Goal: Task Accomplishment & Management: Use online tool/utility

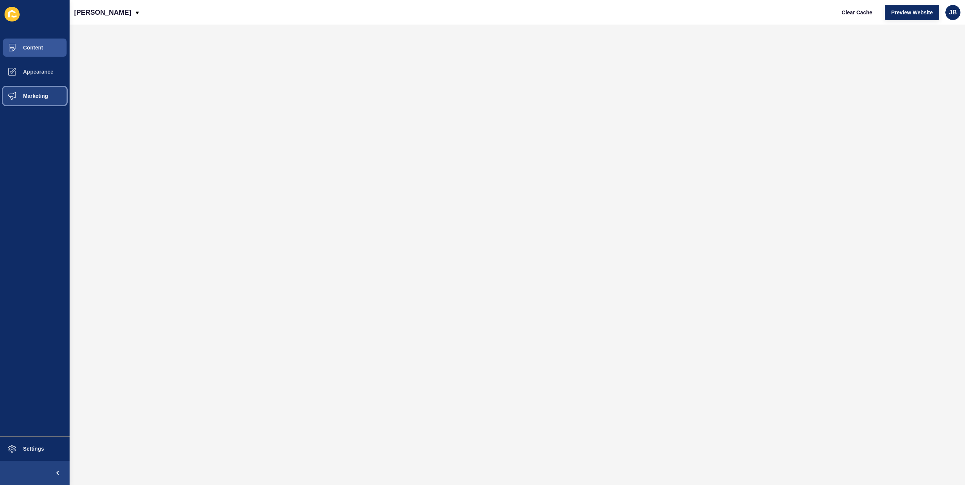
click at [39, 101] on button "Marketing" at bounding box center [35, 96] width 70 height 24
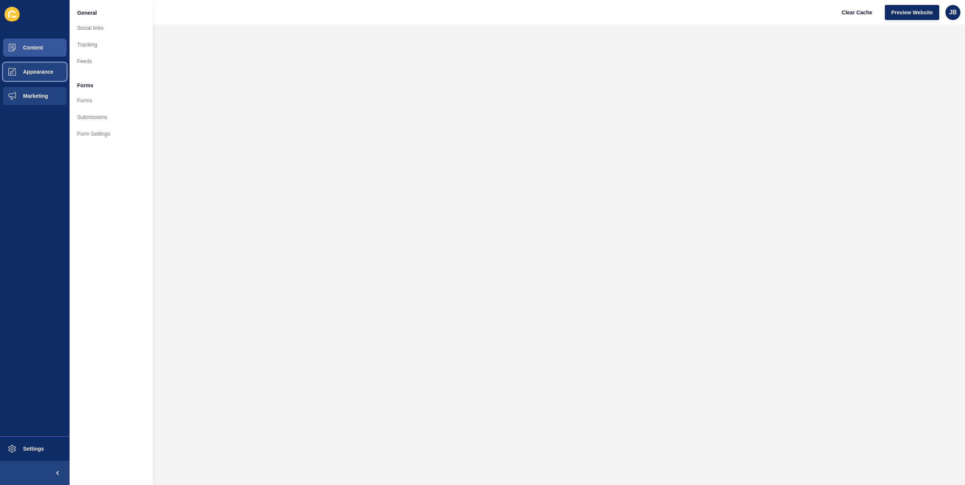
click at [33, 75] on button "Appearance" at bounding box center [35, 72] width 70 height 24
click at [35, 93] on span "Marketing" at bounding box center [23, 96] width 49 height 6
click at [37, 67] on button "Appearance" at bounding box center [35, 72] width 70 height 24
click at [26, 104] on button "Marketing" at bounding box center [35, 96] width 70 height 24
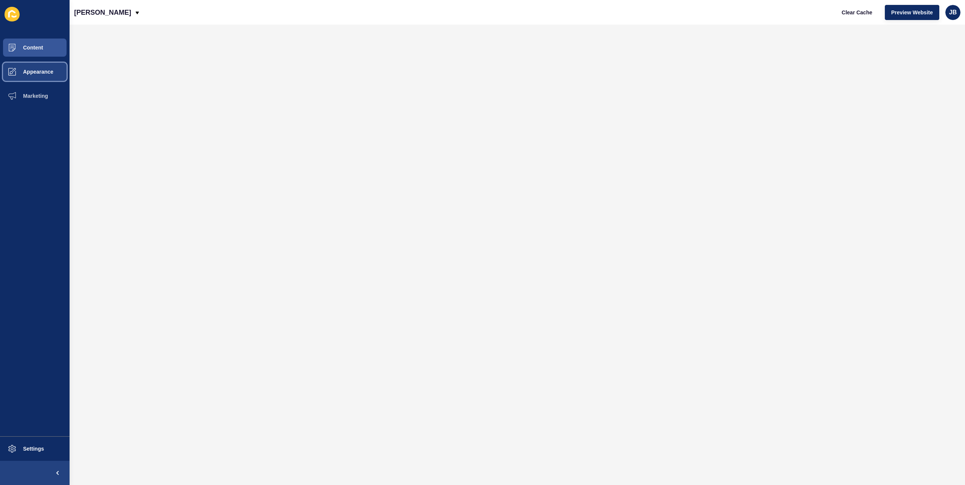
click at [34, 69] on span "Appearance" at bounding box center [26, 72] width 54 height 6
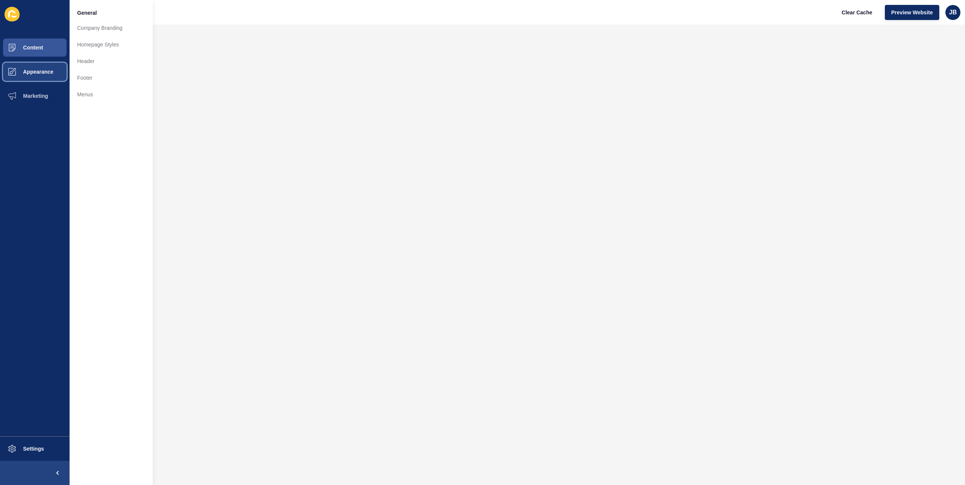
click at [34, 82] on button "Appearance" at bounding box center [35, 72] width 70 height 24
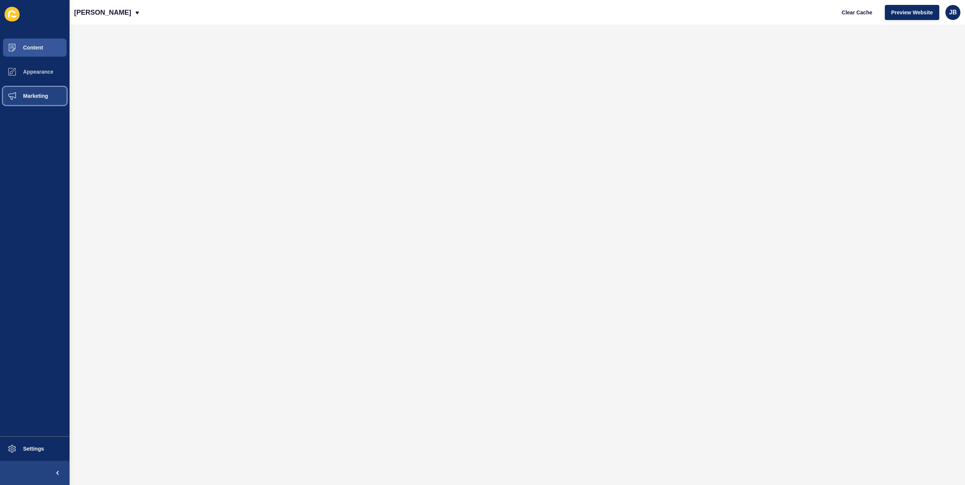
click at [33, 92] on button "Marketing" at bounding box center [35, 96] width 70 height 24
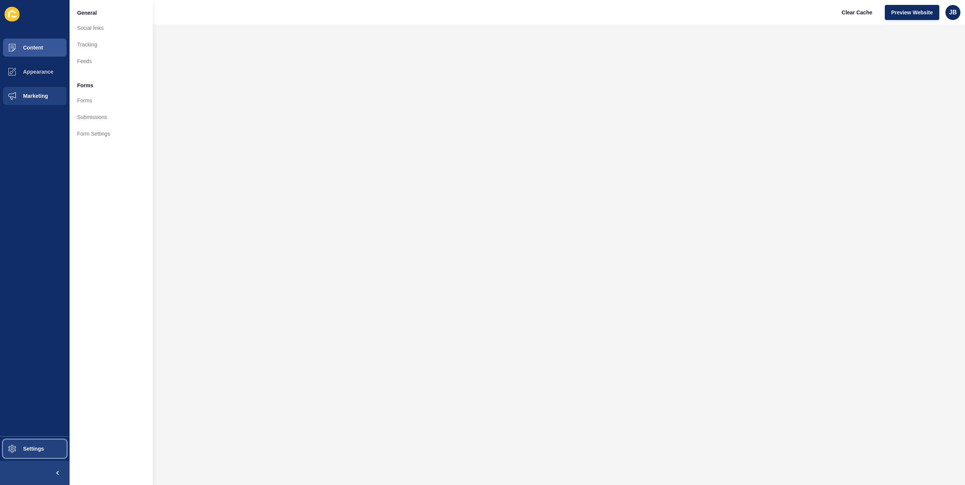
click at [41, 443] on button "Settings" at bounding box center [35, 449] width 70 height 24
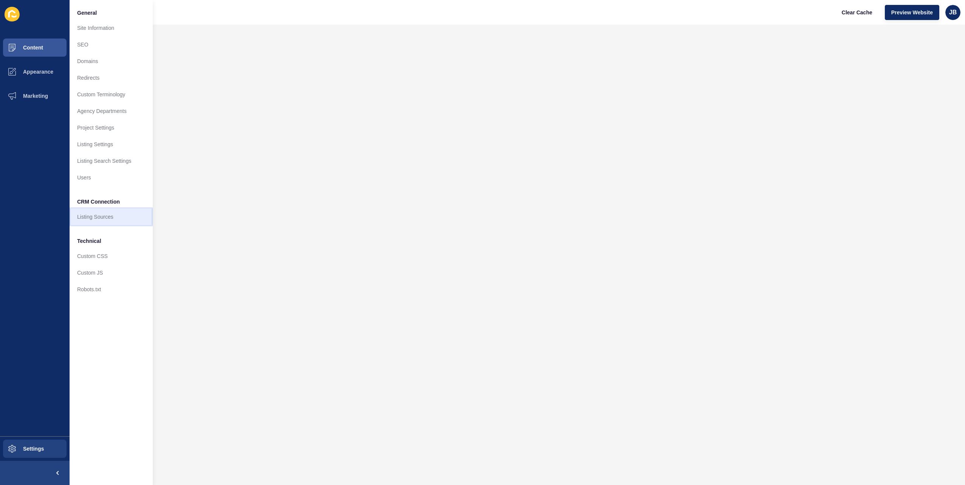
click at [94, 214] on link "Listing Sources" at bounding box center [111, 217] width 83 height 17
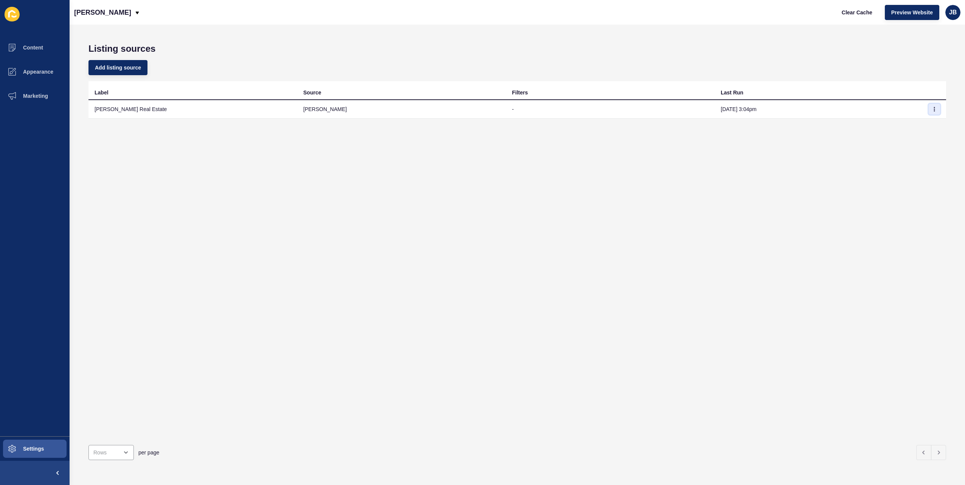
click at [932, 107] on icon "button" at bounding box center [934, 109] width 5 height 5
click at [562, 148] on div "Label Source Filters Last Run [PERSON_NAME] Real Estate [PERSON_NAME] - [DATE] …" at bounding box center [516, 260] width 857 height 358
